Goal: Task Accomplishment & Management: Manage account settings

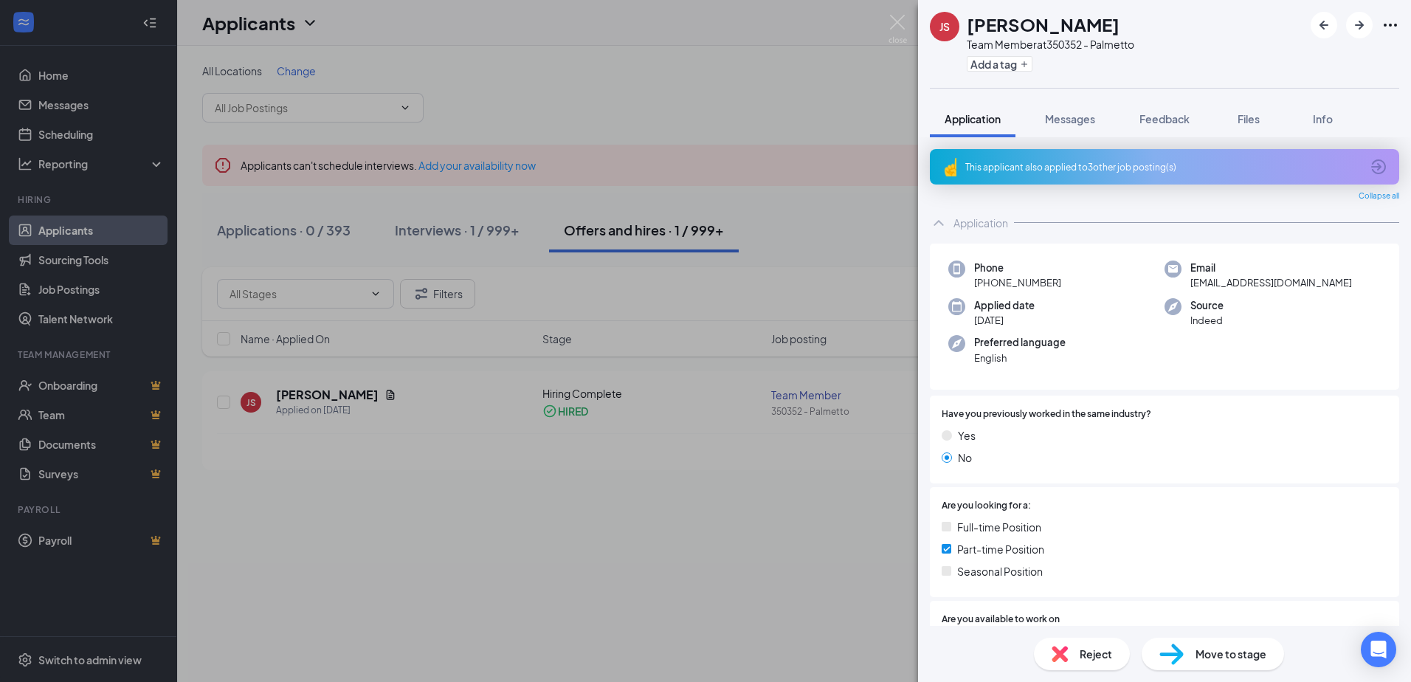
scroll to position [488, 0]
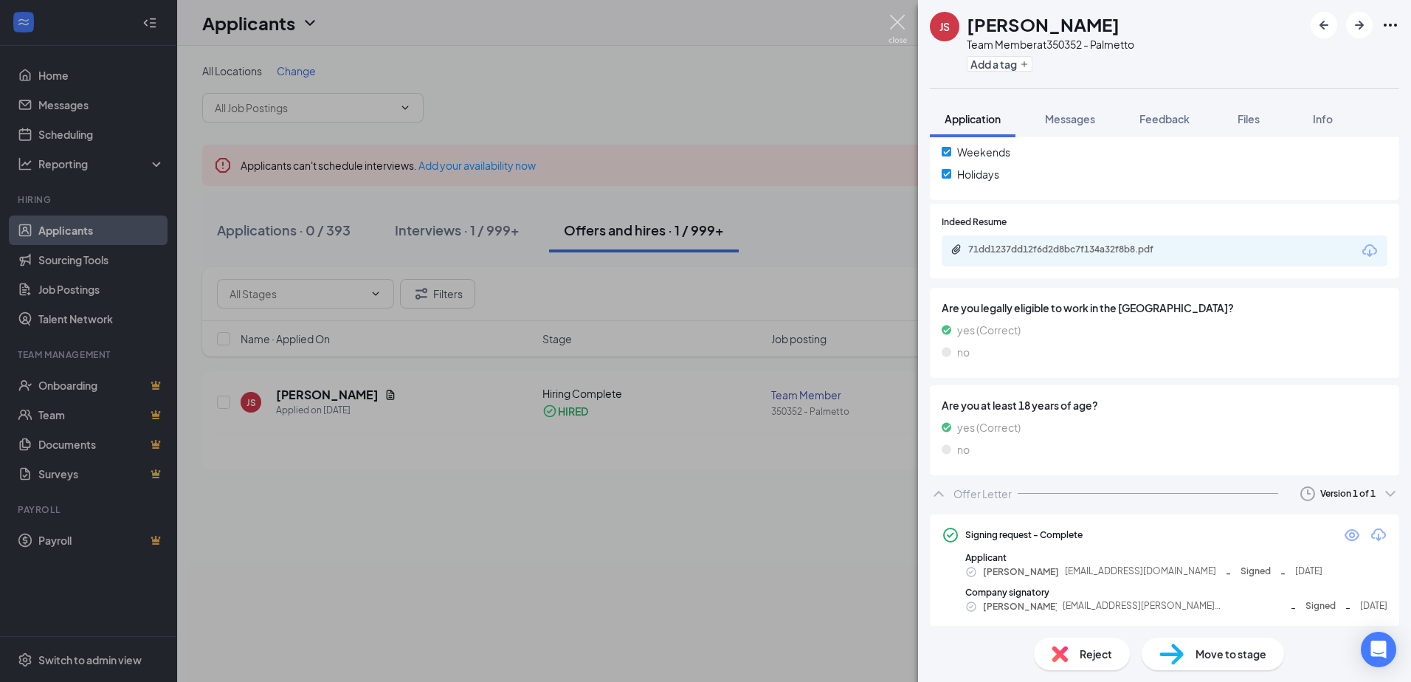
click at [896, 21] on img at bounding box center [897, 29] width 18 height 29
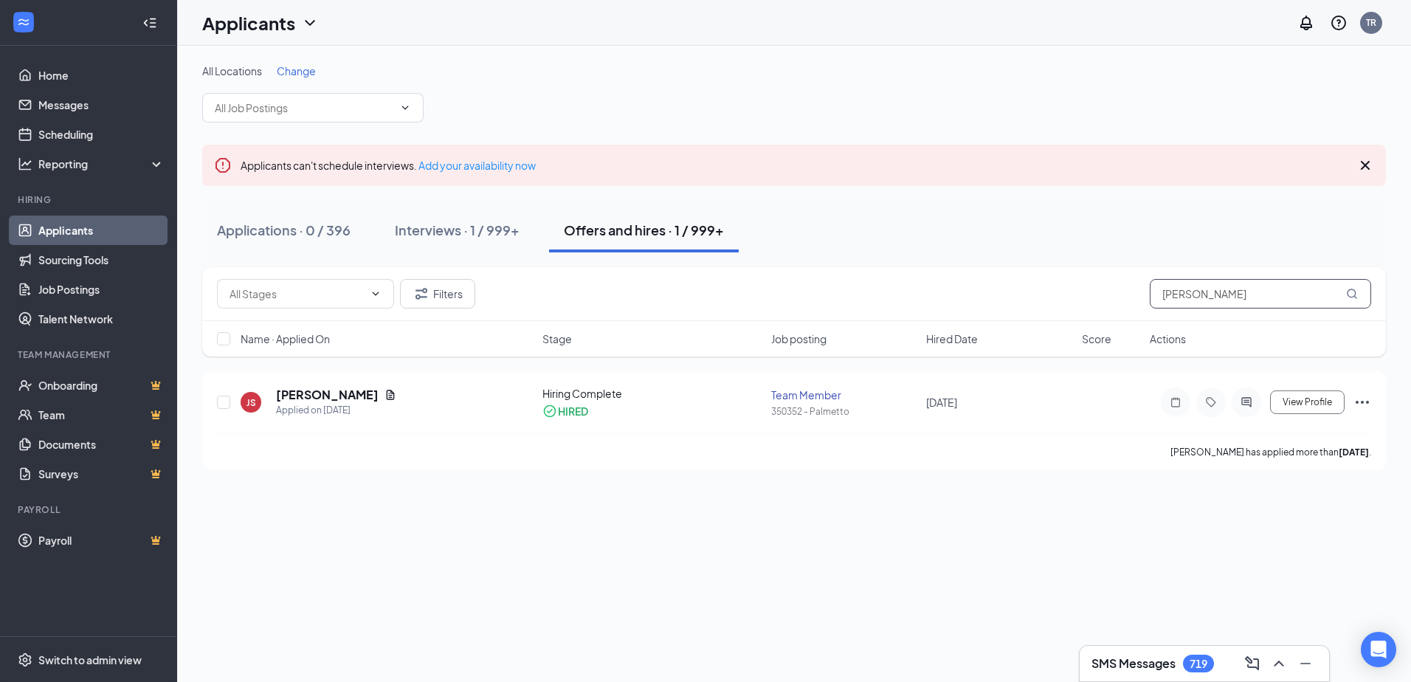
drag, startPoint x: 1238, startPoint y: 294, endPoint x: 1011, endPoint y: 283, distance: 227.5
click at [1020, 294] on div "Filters [PERSON_NAME]" at bounding box center [794, 294] width 1154 height 30
click at [313, 404] on div "Applied on [DATE]" at bounding box center [336, 410] width 120 height 15
click at [316, 395] on h5 "[PERSON_NAME]" at bounding box center [327, 395] width 103 height 16
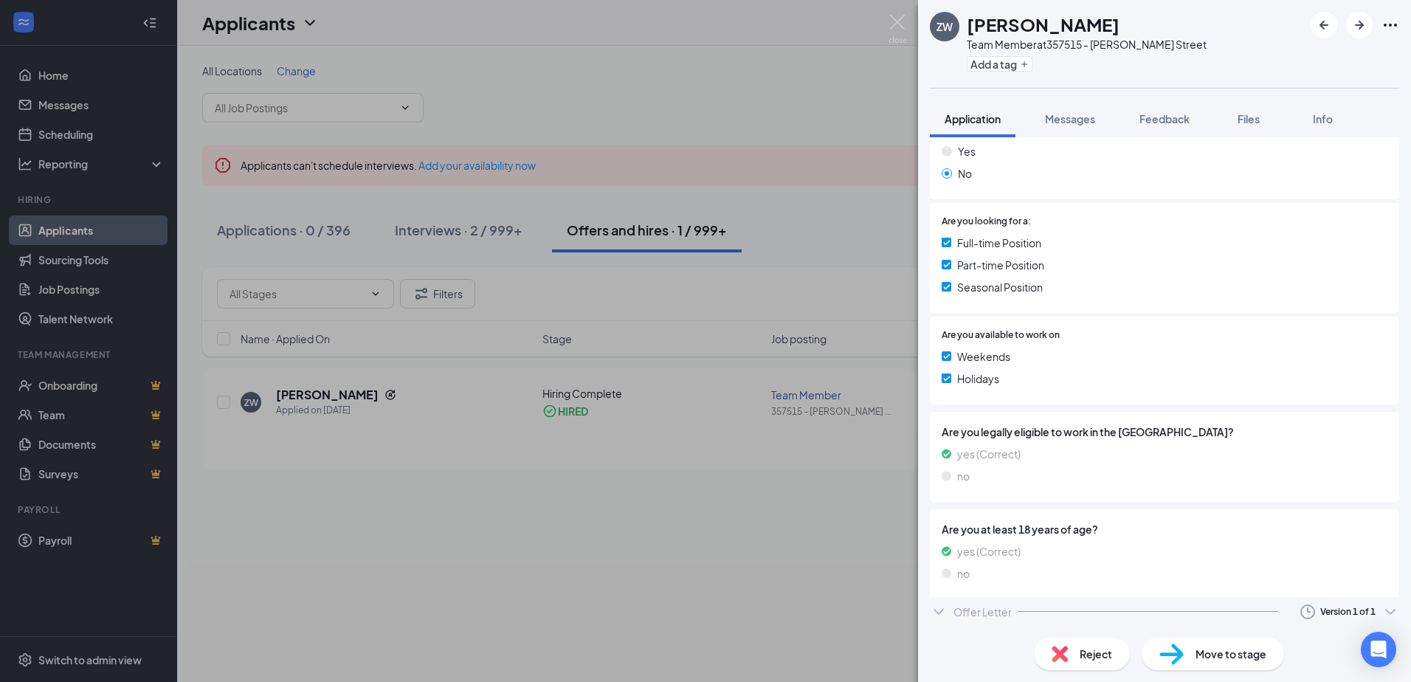
scroll to position [285, 0]
click at [991, 616] on div "Offer Letter" at bounding box center [982, 616] width 58 height 15
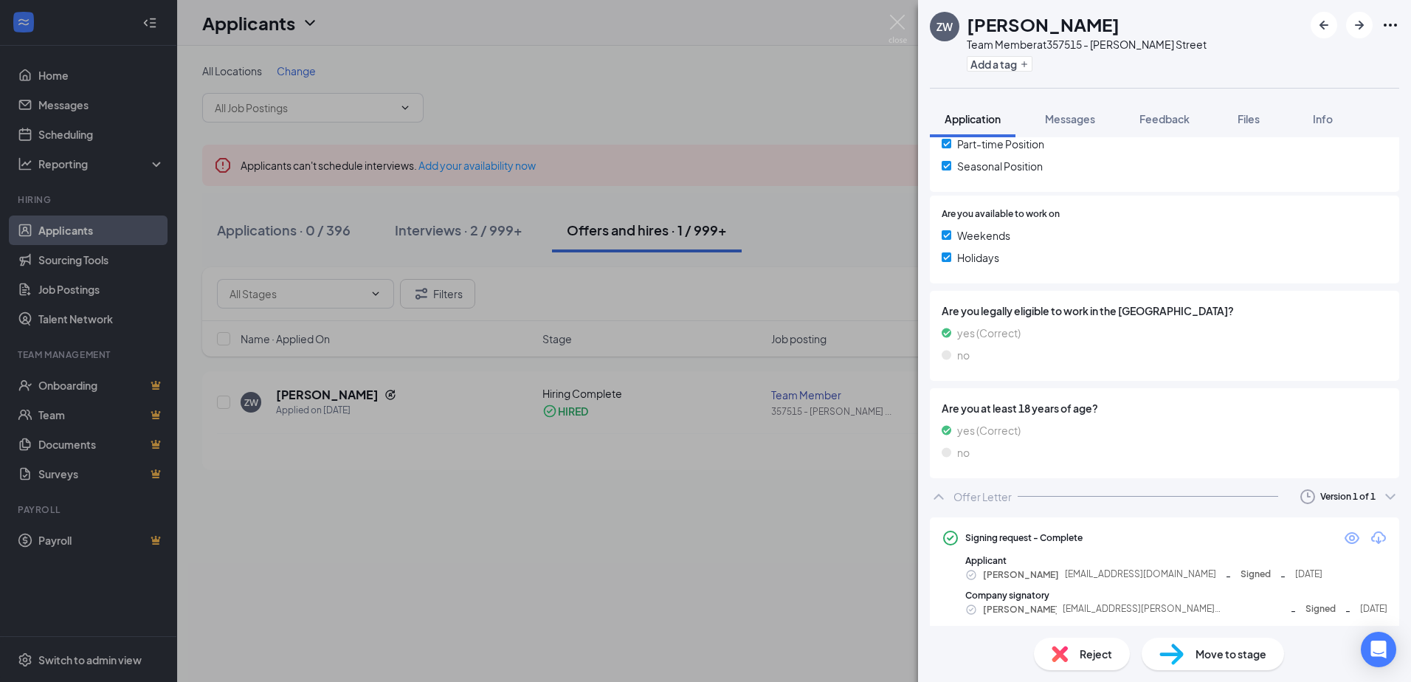
scroll to position [411, 0]
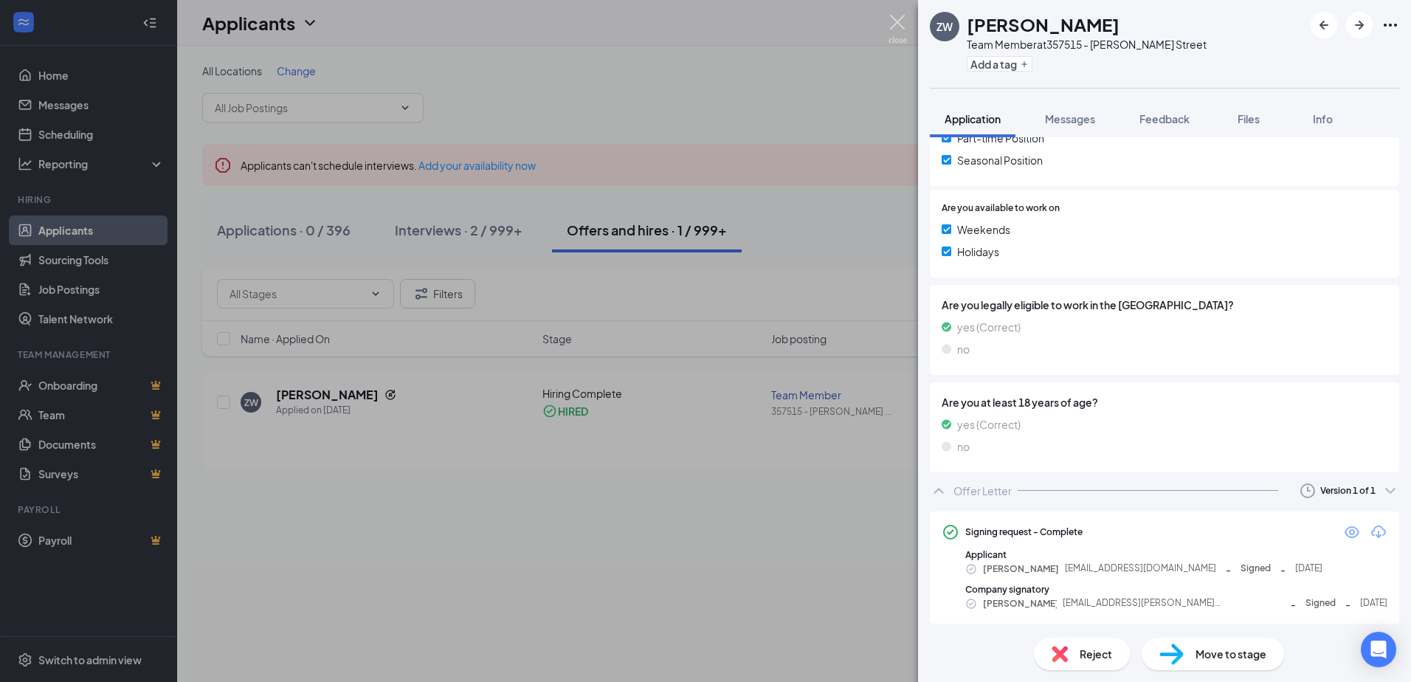
click at [898, 23] on img at bounding box center [897, 29] width 18 height 29
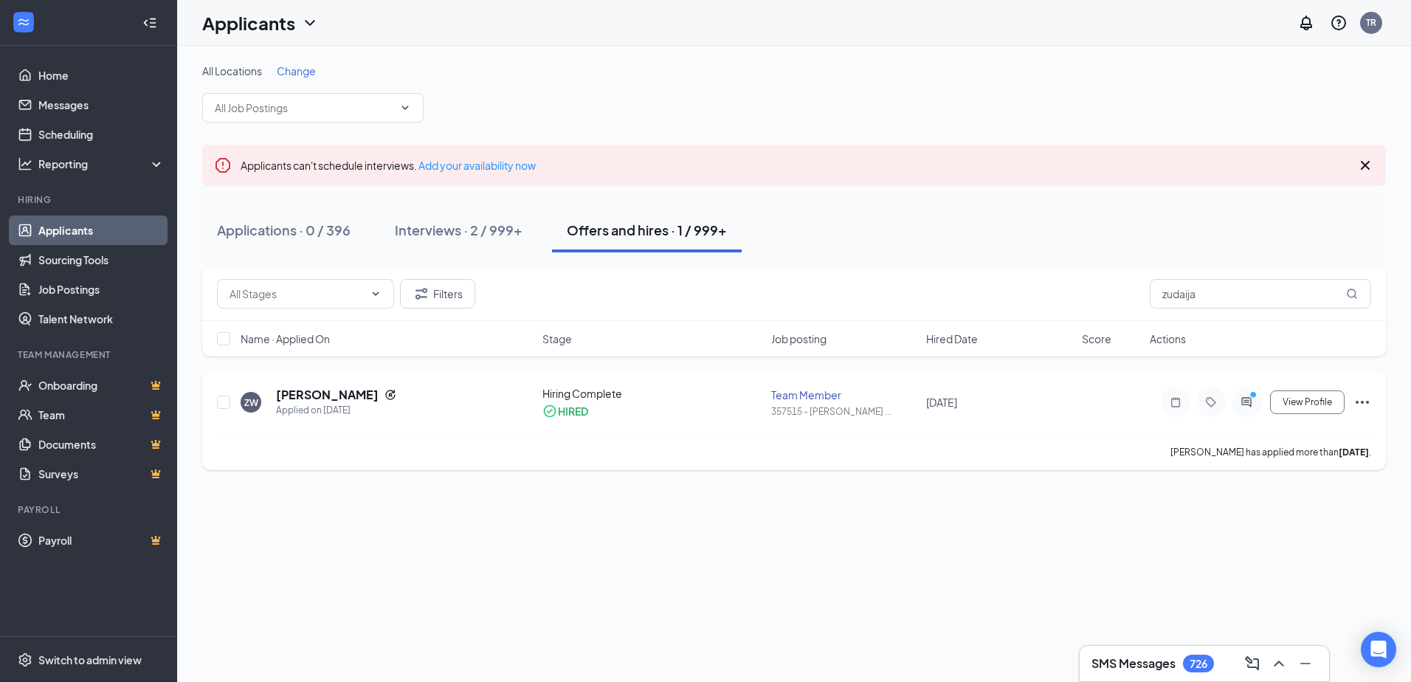
click at [1359, 401] on icon "Ellipses" at bounding box center [1362, 402] width 18 height 18
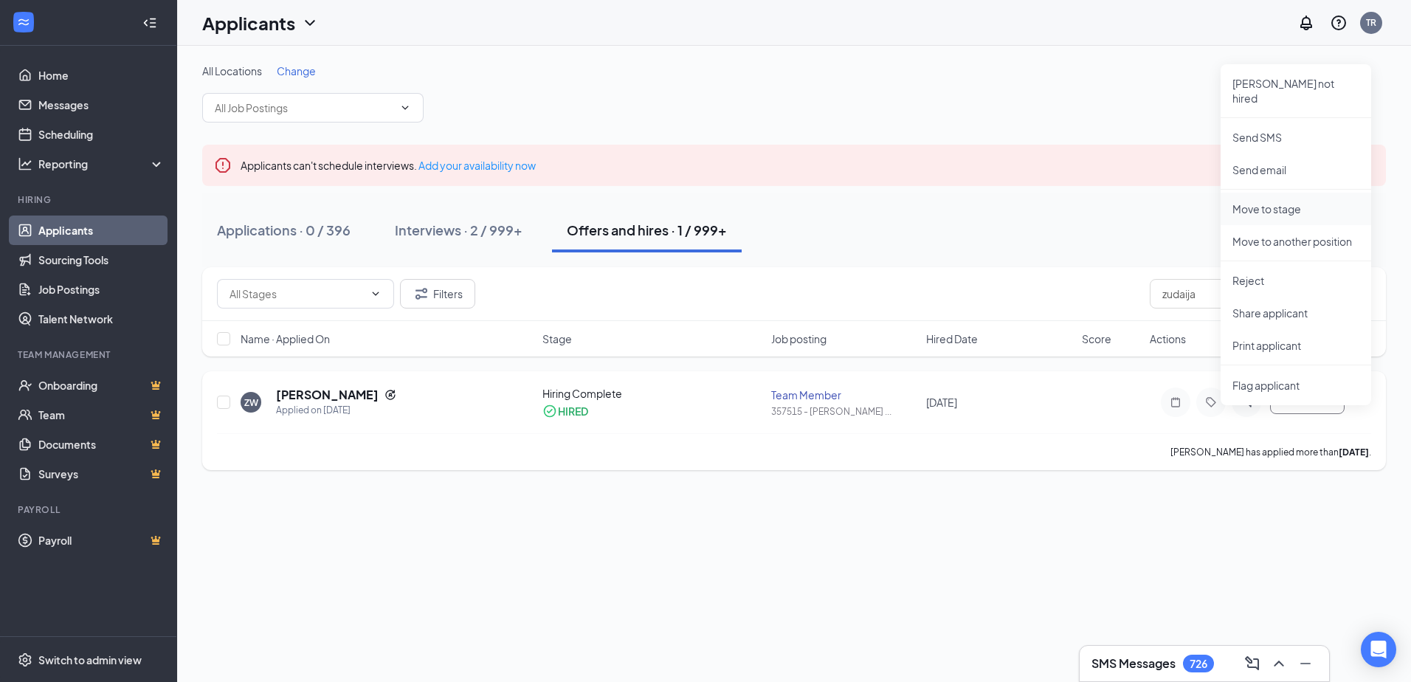
click at [1271, 201] on p "Move to stage" at bounding box center [1295, 208] width 127 height 15
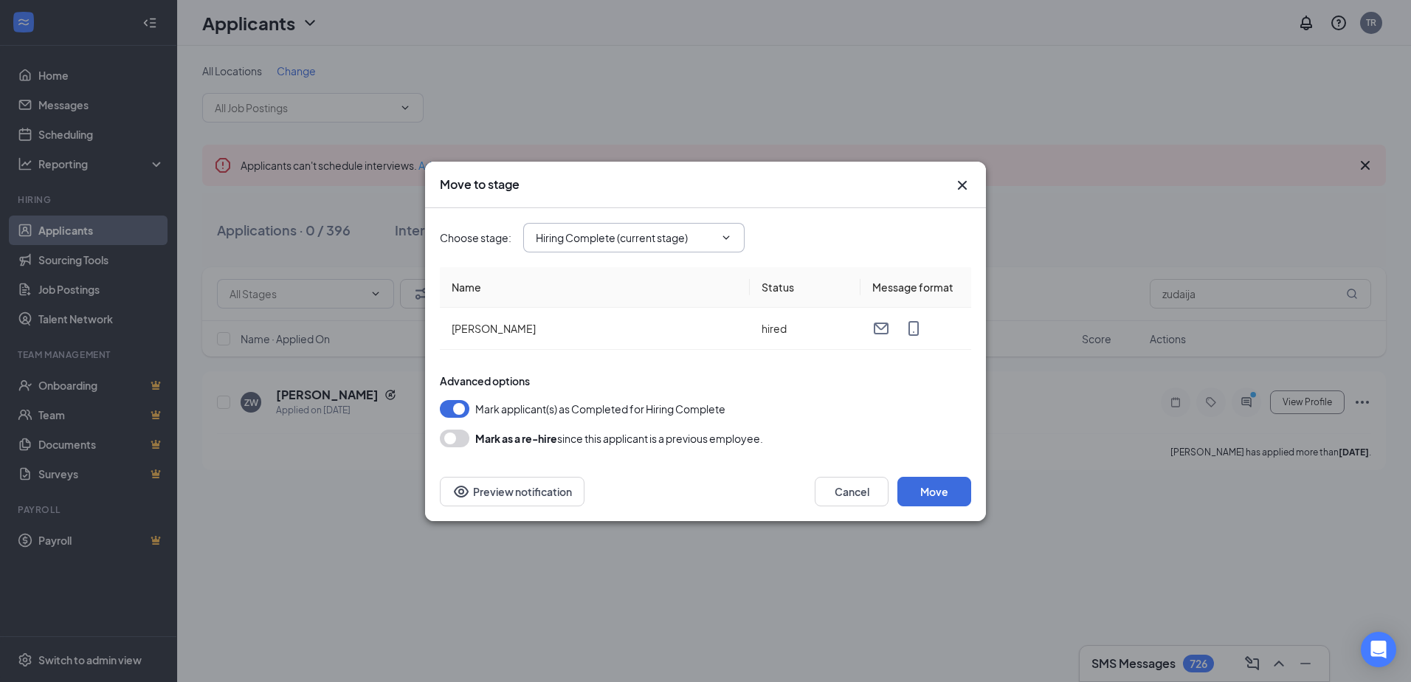
click at [718, 236] on span at bounding box center [724, 238] width 15 height 12
click at [736, 233] on span "Hiring Complete (current stage)" at bounding box center [633, 238] width 221 height 30
click at [724, 235] on icon "ChevronDown" at bounding box center [726, 238] width 12 height 12
click at [956, 184] on icon "Cross" at bounding box center [962, 185] width 18 height 18
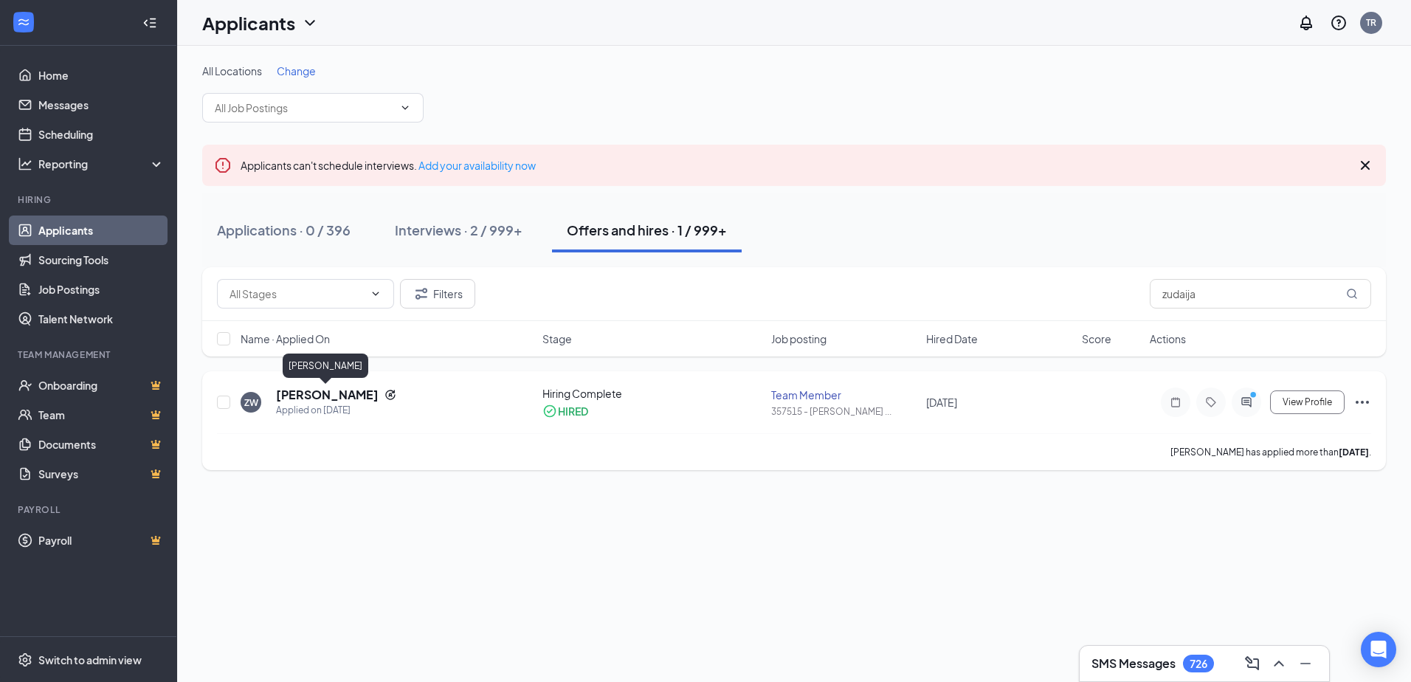
click at [323, 390] on h5 "[PERSON_NAME]" at bounding box center [327, 395] width 103 height 16
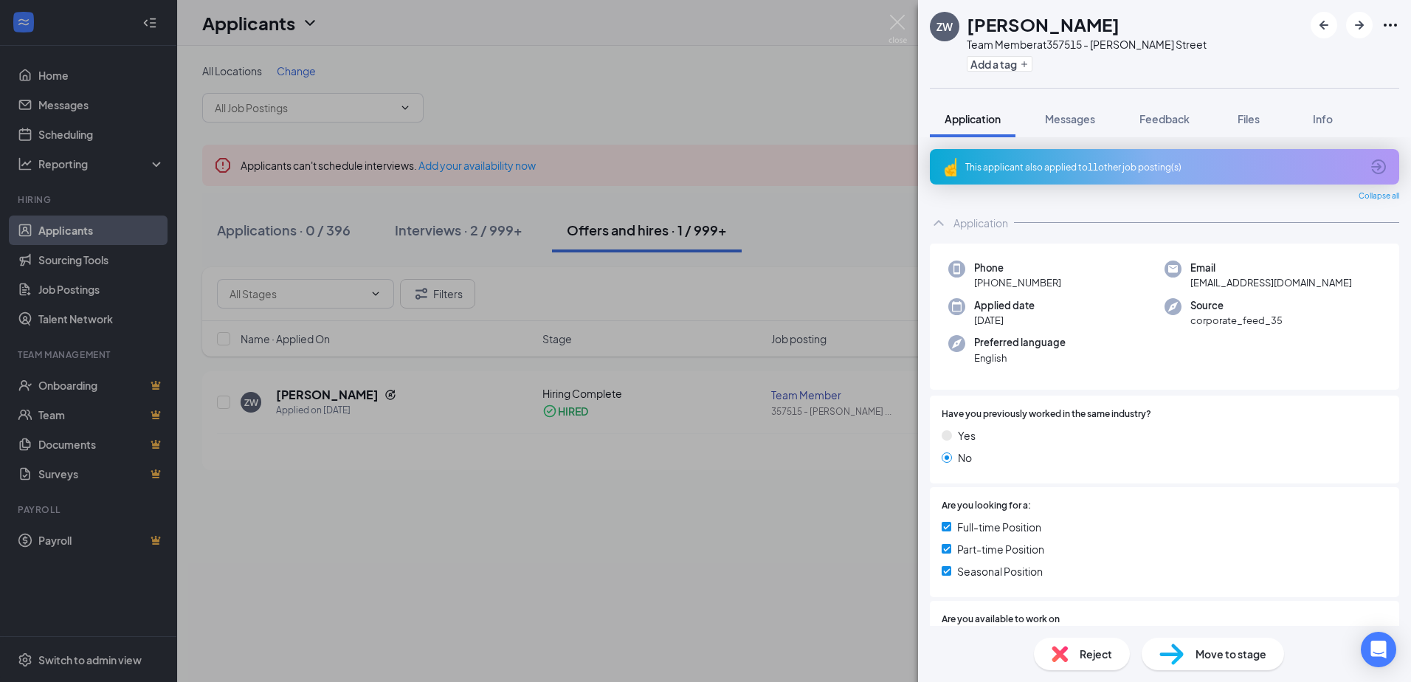
click at [1211, 653] on span "Move to stage" at bounding box center [1230, 654] width 71 height 16
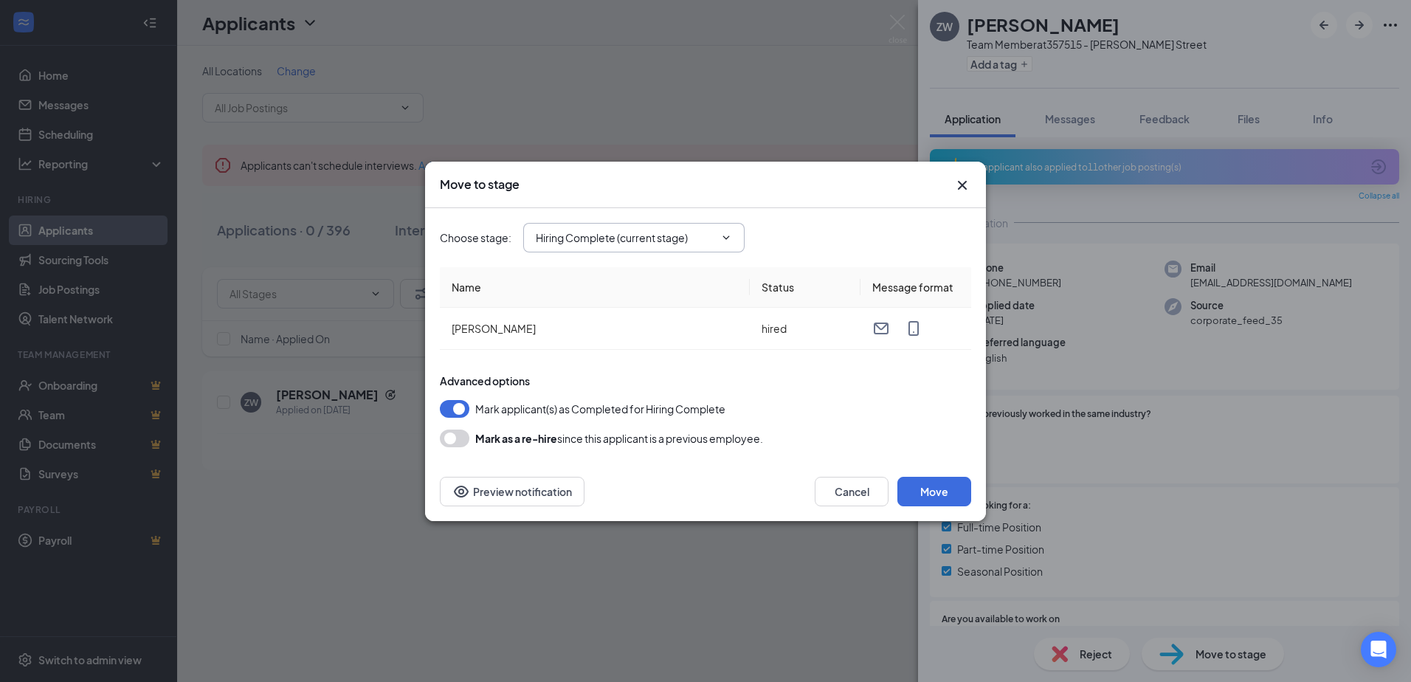
click at [694, 233] on input "Hiring Complete (current stage)" at bounding box center [625, 237] width 179 height 16
click at [962, 187] on icon "Cross" at bounding box center [962, 185] width 18 height 18
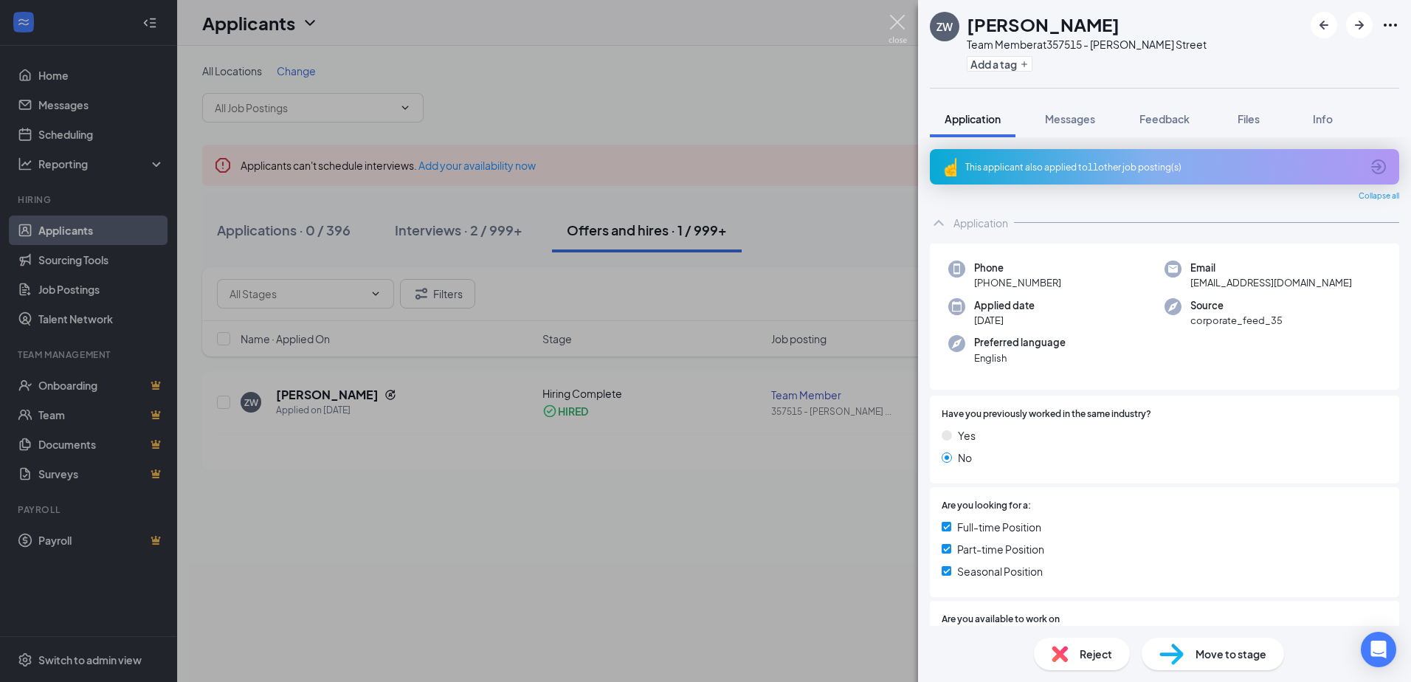
click at [899, 19] on img at bounding box center [897, 29] width 18 height 29
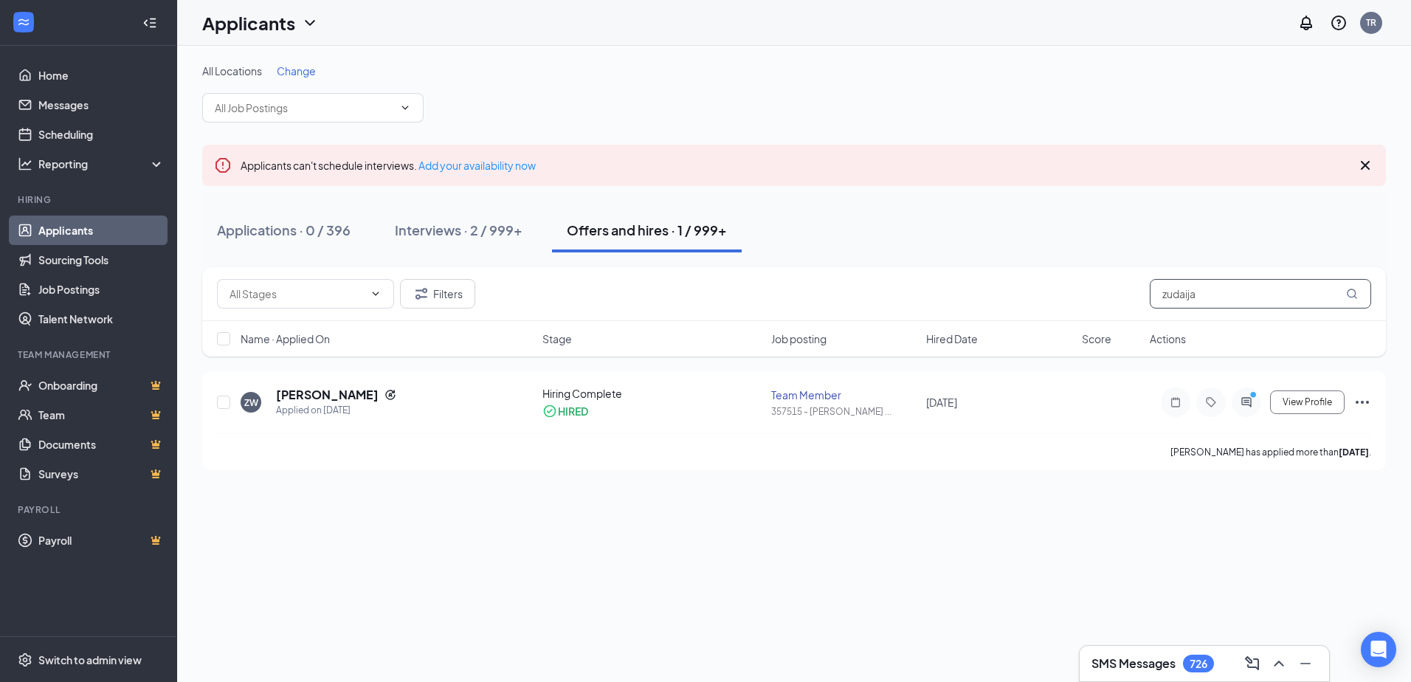
drag, startPoint x: 1251, startPoint y: 299, endPoint x: 1091, endPoint y: 297, distance: 160.9
click at [1091, 297] on div "Filters zudaija" at bounding box center [794, 294] width 1154 height 30
type input "markous"
click at [319, 394] on h5 "[PERSON_NAME]" at bounding box center [327, 395] width 103 height 16
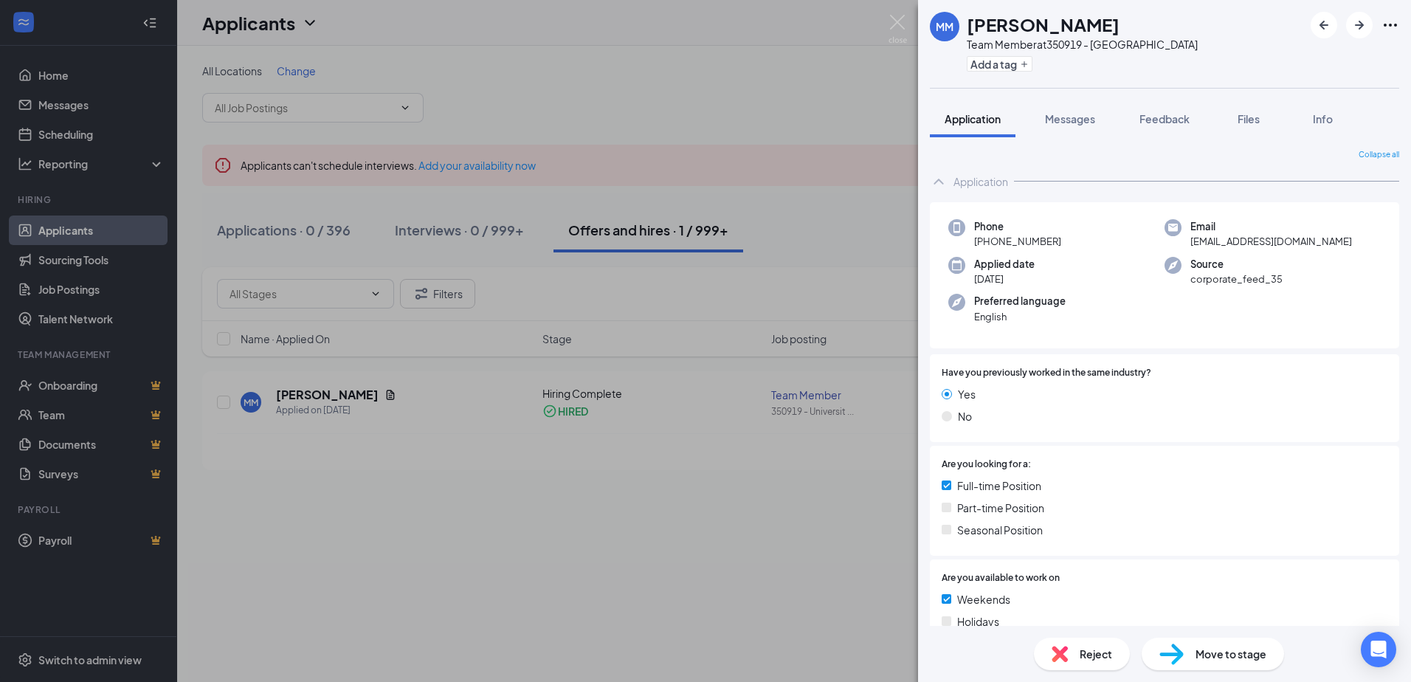
scroll to position [330, 0]
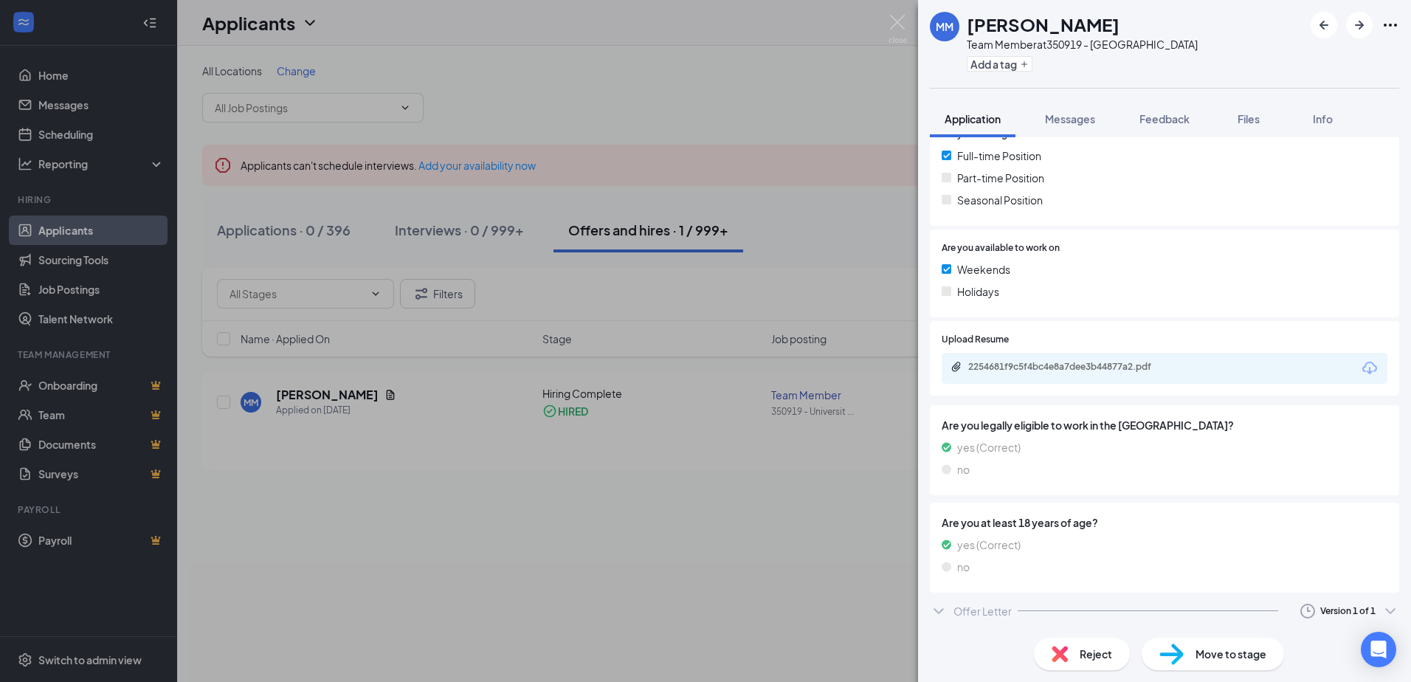
click at [979, 612] on div "Offer Letter" at bounding box center [982, 611] width 58 height 15
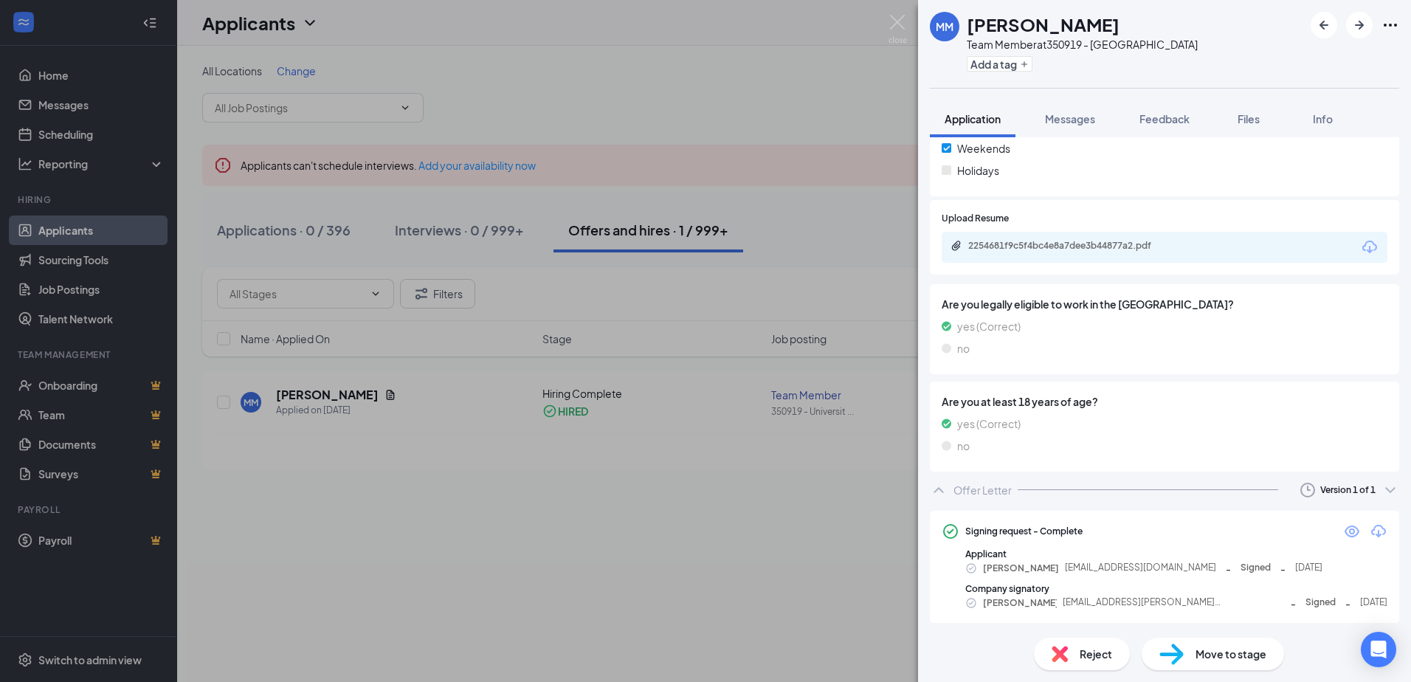
scroll to position [453, 0]
click at [1343, 530] on icon "Eye" at bounding box center [1352, 529] width 18 height 18
